Goal: Information Seeking & Learning: Learn about a topic

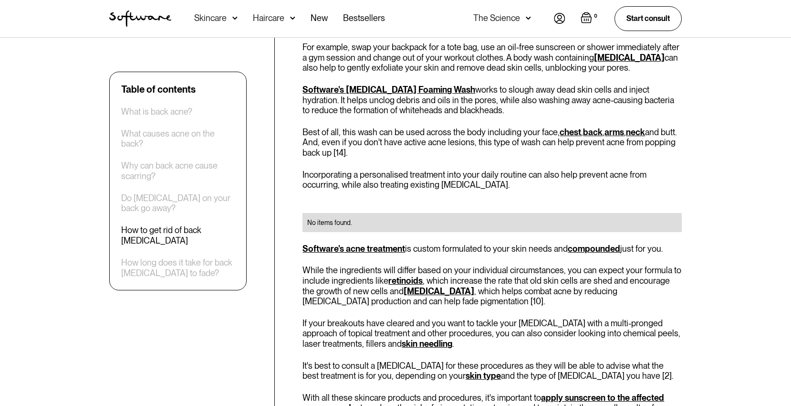
scroll to position [1423, 0]
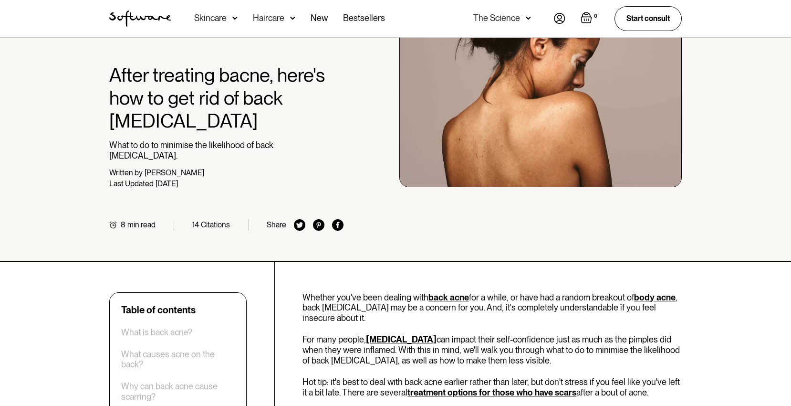
scroll to position [214, 0]
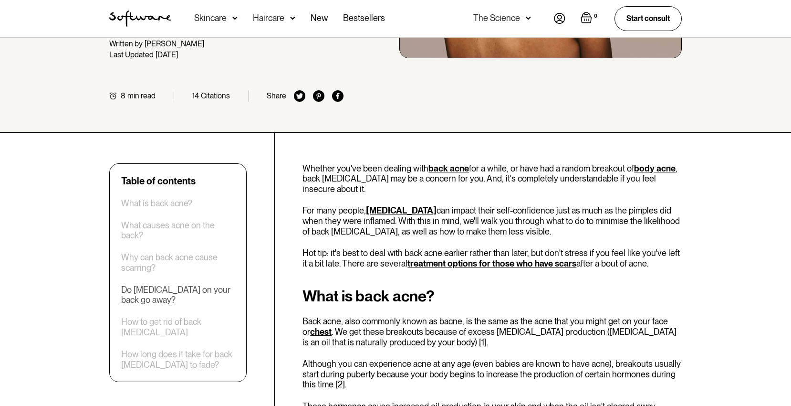
click at [137, 284] on div "Do [MEDICAL_DATA] on your back go away?" at bounding box center [178, 294] width 114 height 21
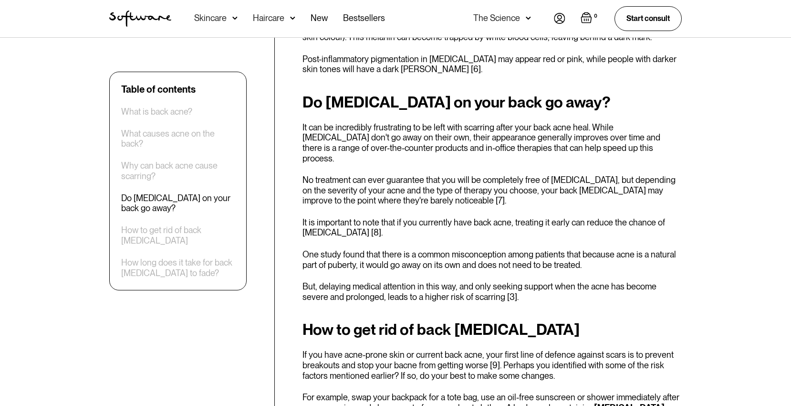
scroll to position [1061, 0]
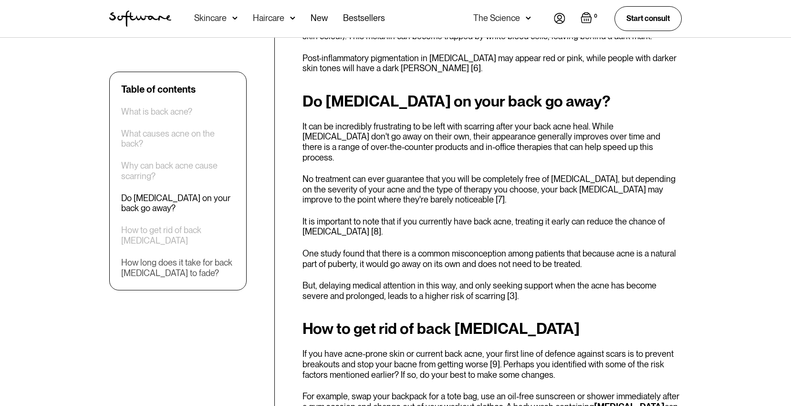
click at [166, 261] on div "How long does it take for back [MEDICAL_DATA] to fade?" at bounding box center [178, 267] width 114 height 21
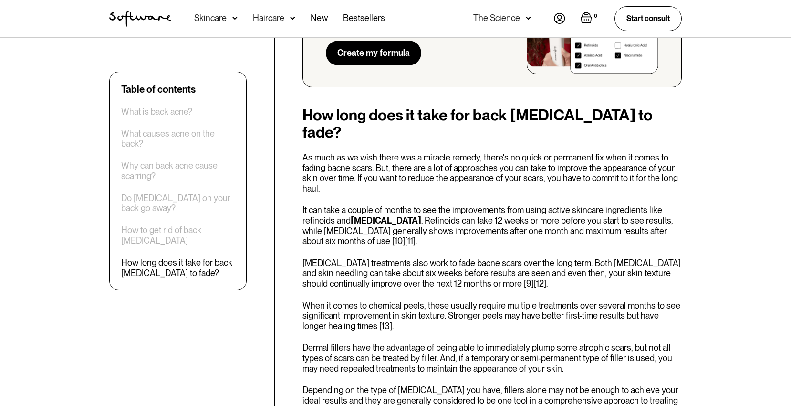
scroll to position [1895, 0]
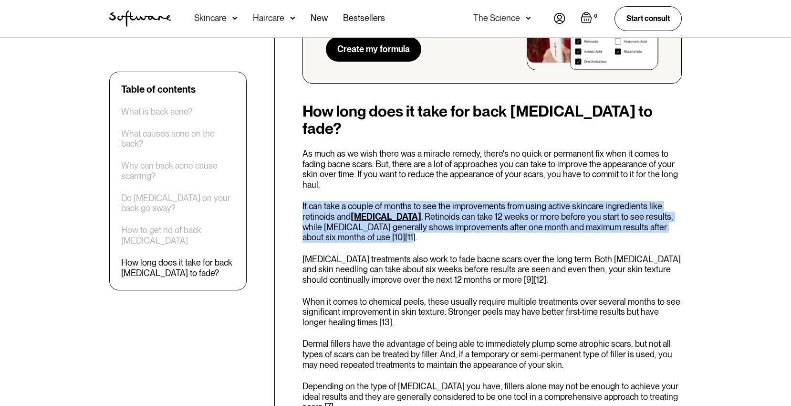
drag, startPoint x: 442, startPoint y: 188, endPoint x: 479, endPoint y: 147, distance: 55.8
click at [479, 147] on div "How long does it take for back acne scars to fade? As much as we wish there was…" at bounding box center [492, 279] width 379 height 352
click at [488, 296] on p "When it comes to chemical peels, these usually require multiple treatments over…" at bounding box center [492, 311] width 379 height 31
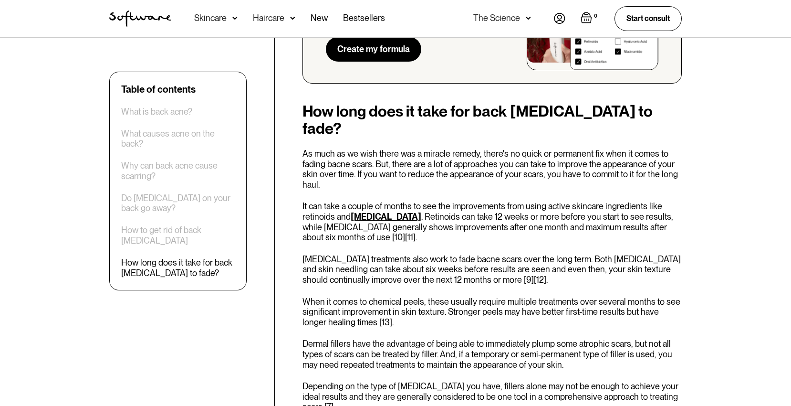
click at [488, 296] on p "When it comes to chemical peels, these usually require multiple treatments over…" at bounding box center [492, 311] width 379 height 31
